Goal: Information Seeking & Learning: Learn about a topic

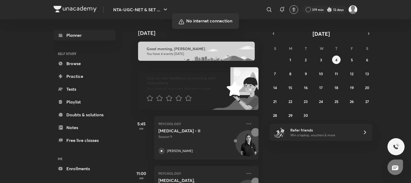
click at [52, 41] on div at bounding box center [205, 91] width 411 height 183
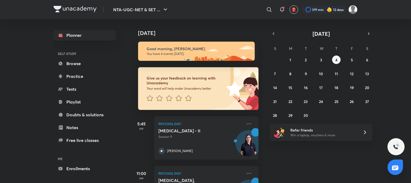
click at [243, 28] on div "[DATE]" at bounding box center [196, 27] width 133 height 17
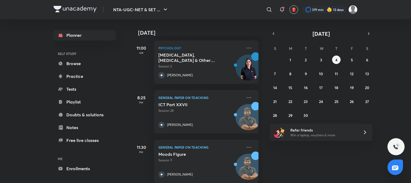
scroll to position [134, 0]
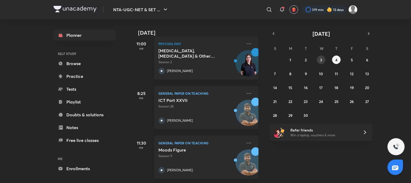
click at [322, 58] on button "3" at bounding box center [321, 60] width 9 height 9
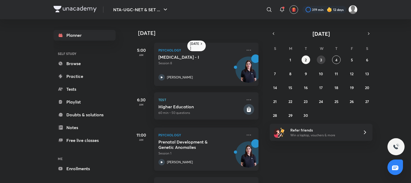
scroll to position [95, 0]
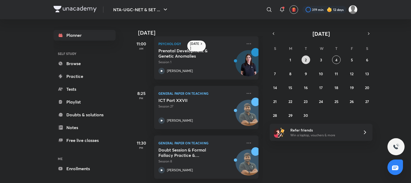
click at [302, 60] on button "2" at bounding box center [305, 60] width 9 height 9
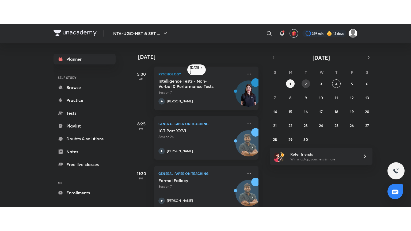
scroll to position [11, 0]
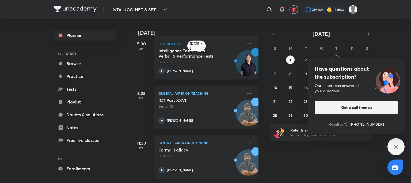
click at [195, 160] on div "Formal Fallacy Session 7 Rajat Kumar" at bounding box center [200, 161] width 84 height 26
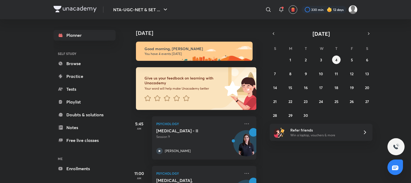
scroll to position [0, 2]
click at [352, 61] on abbr "5" at bounding box center [351, 59] width 2 height 5
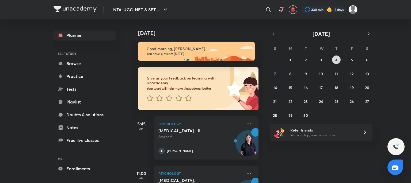
click at [337, 61] on abbr "4" at bounding box center [336, 59] width 2 height 5
click at [337, 59] on abbr "4" at bounding box center [336, 59] width 2 height 5
click at [321, 61] on abbr "3" at bounding box center [321, 59] width 2 height 5
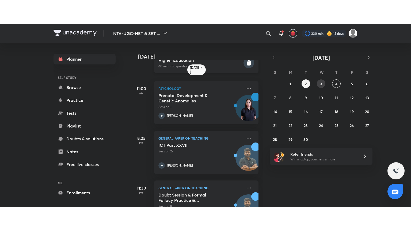
scroll to position [95, 0]
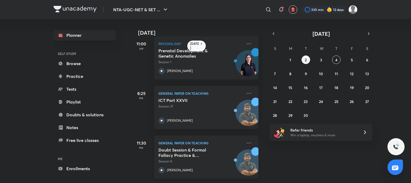
click at [196, 160] on div "Doubt Session & Formal Fallacy Practice & Distribution Session 8 Rajat Kumar" at bounding box center [200, 161] width 84 height 26
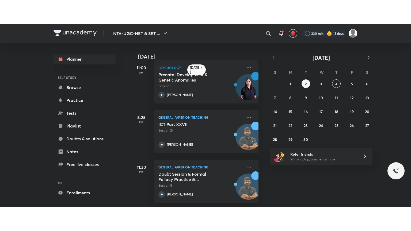
scroll to position [48, 0]
